Goal: Transaction & Acquisition: Purchase product/service

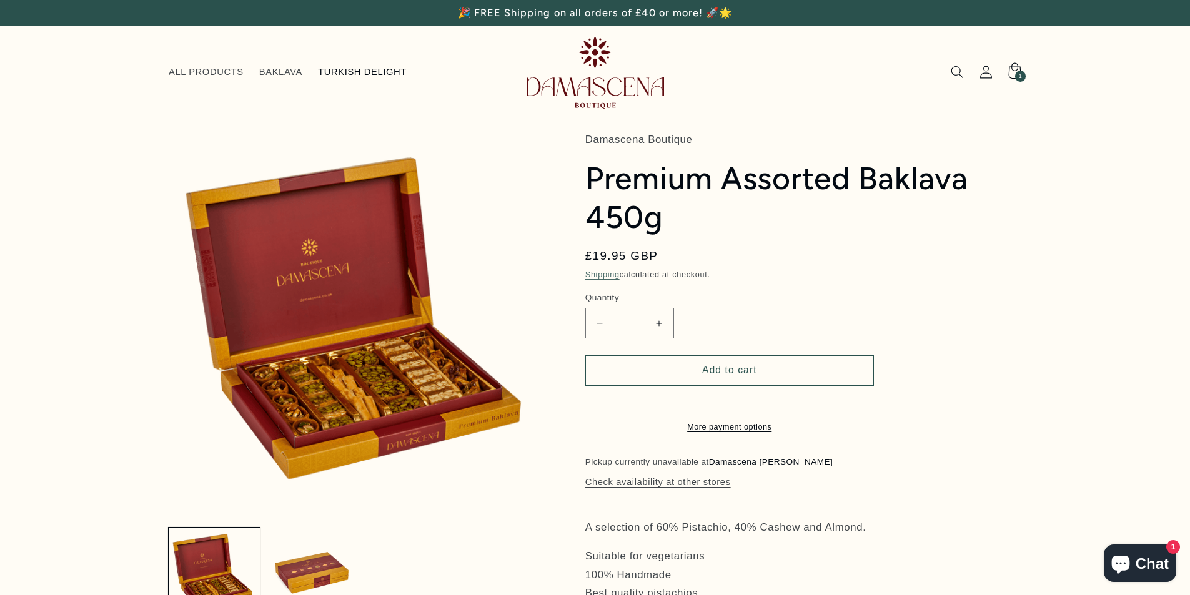
click at [373, 67] on span "TURKISH DELIGHT" at bounding box center [362, 72] width 89 height 12
